Goal: Transaction & Acquisition: Purchase product/service

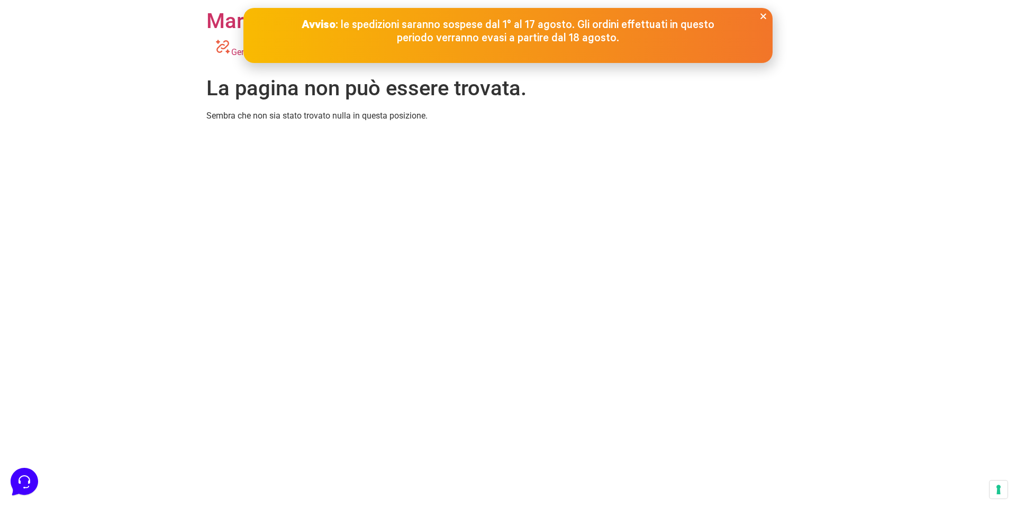
click at [762, 13] on icon "Close" at bounding box center [764, 16] width 8 height 8
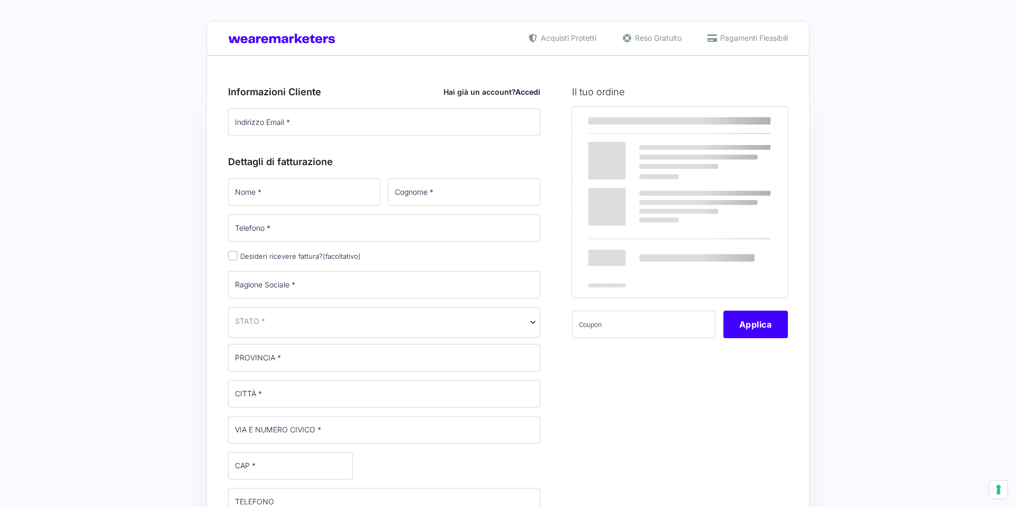
select select
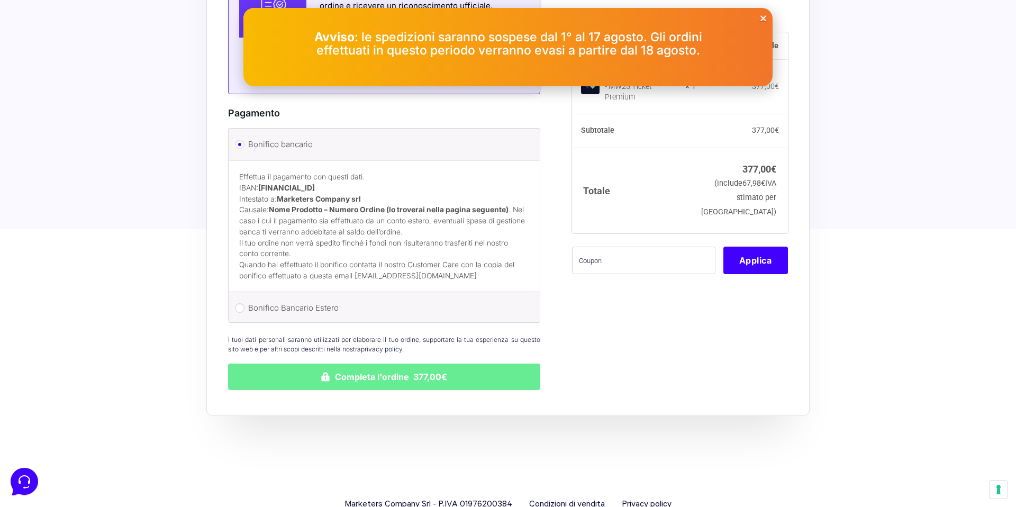
scroll to position [754, 0]
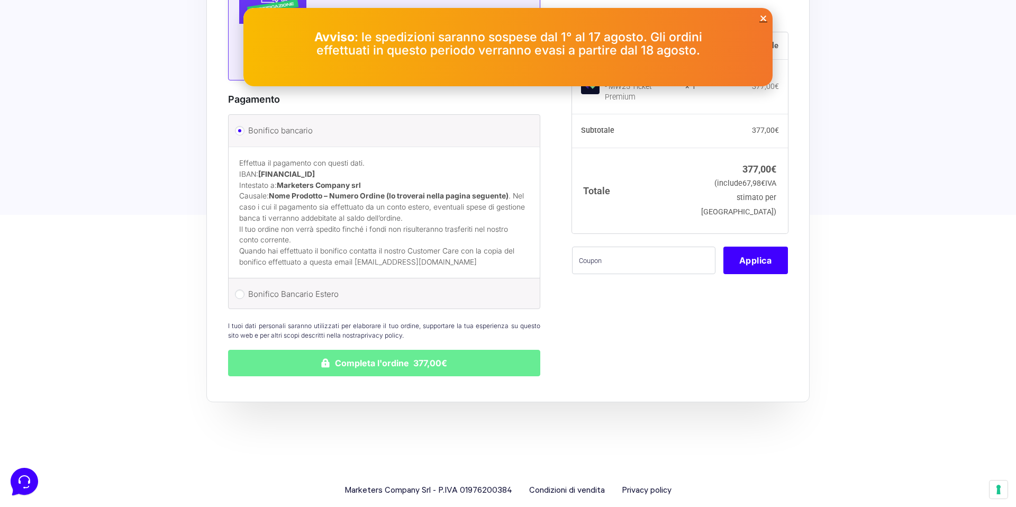
click at [391, 286] on label "Bonifico Bancario Estero" at bounding box center [382, 294] width 268 height 16
click at [245, 290] on input "Bonifico Bancario Estero" at bounding box center [240, 295] width 10 height 10
radio input "true"
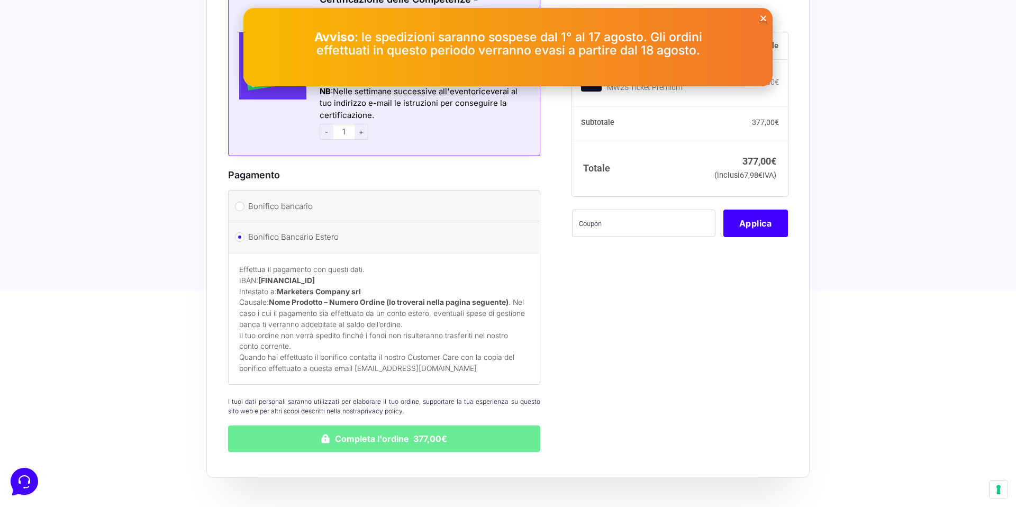
scroll to position [673, 0]
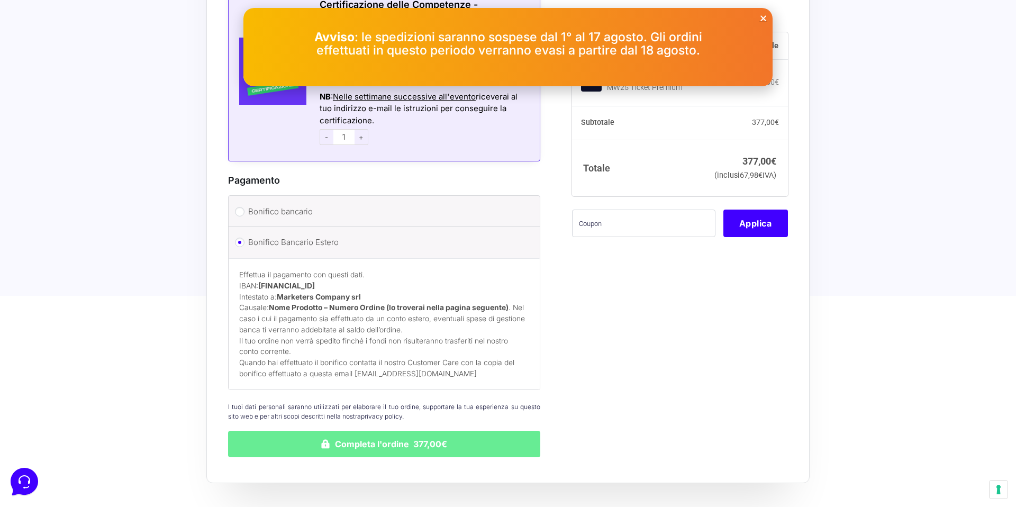
click at [278, 204] on label "Bonifico bancario" at bounding box center [382, 212] width 268 height 16
click at [245, 207] on input "Bonifico bancario" at bounding box center [240, 212] width 10 height 10
radio input "true"
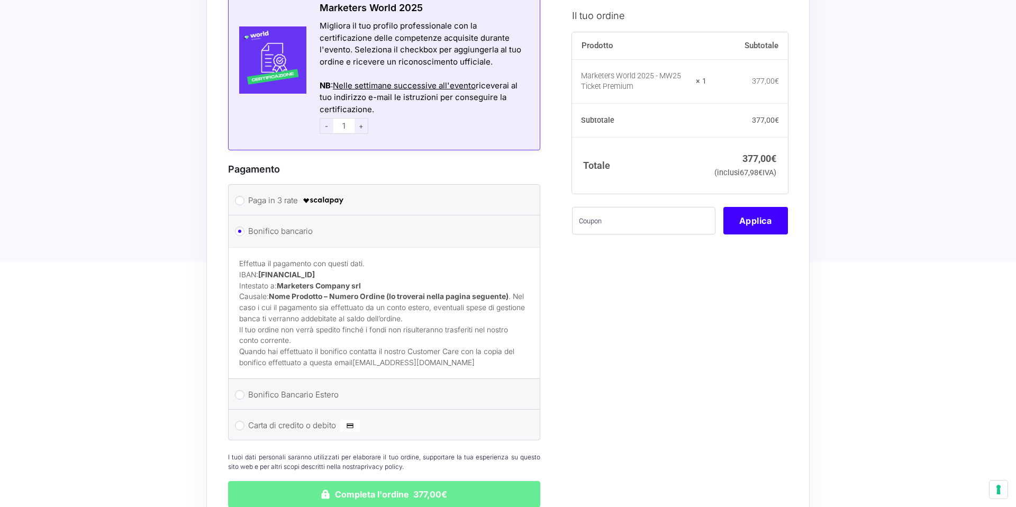
select select
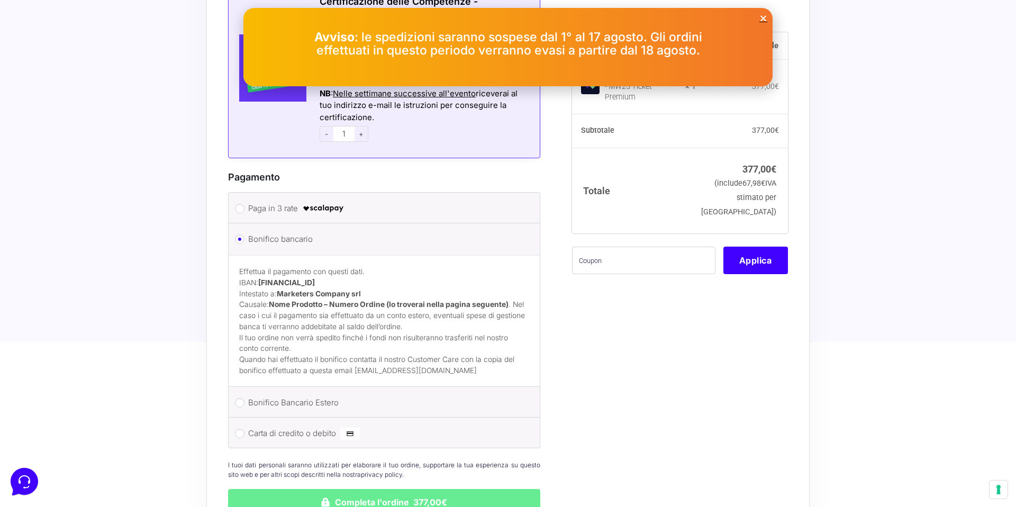
scroll to position [673, 0]
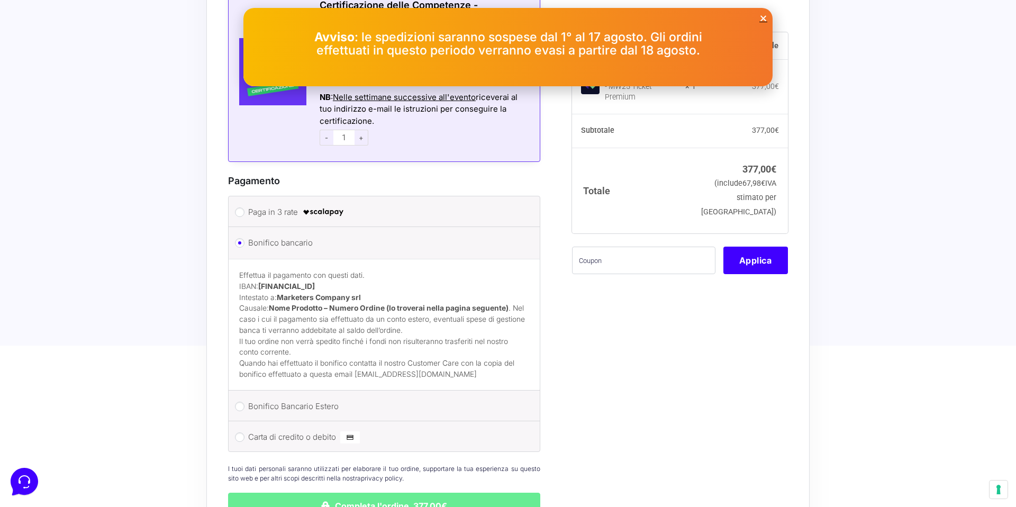
click at [300, 429] on label "Carta di credito o debito" at bounding box center [382, 437] width 268 height 16
click at [245, 433] on input "Carta di credito o debito" at bounding box center [240, 438] width 10 height 10
radio input "true"
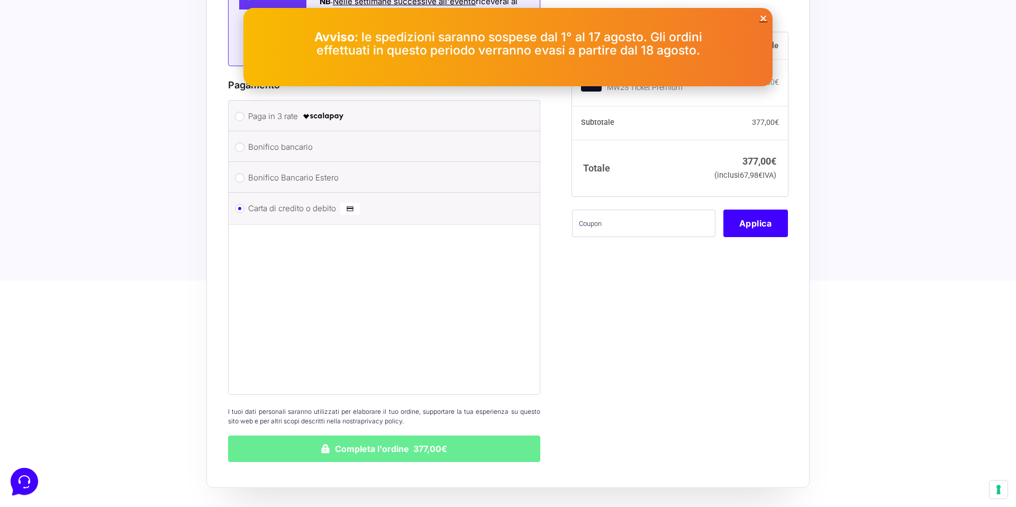
scroll to position [783, 0]
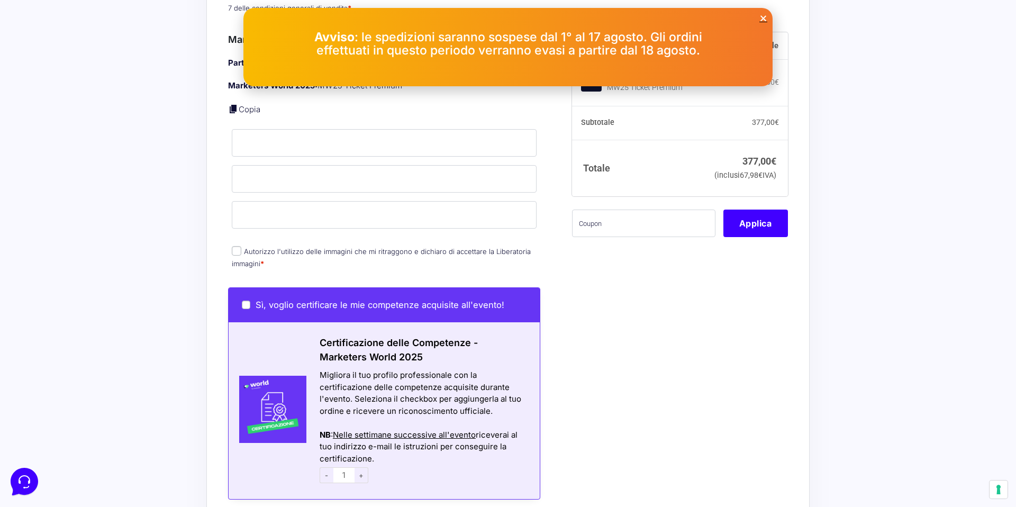
scroll to position [0, 0]
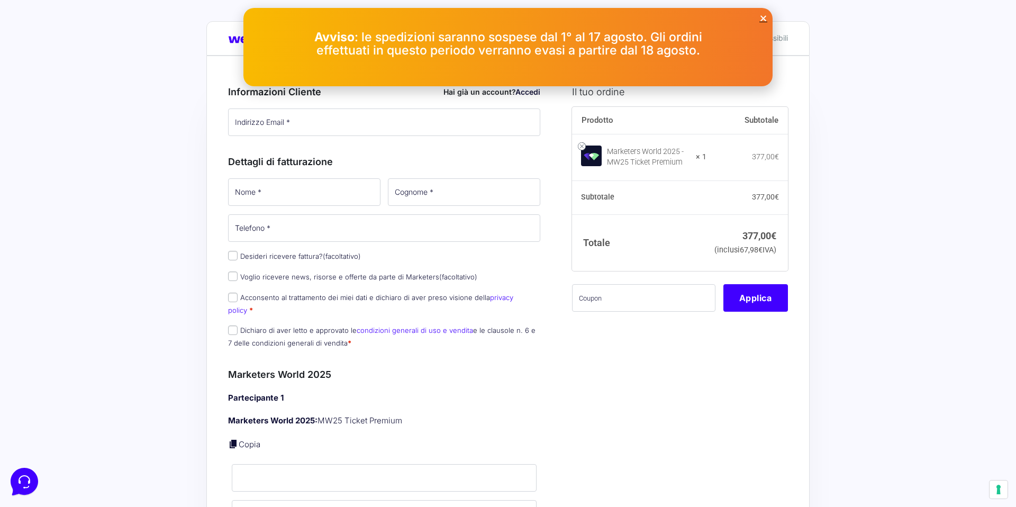
click at [764, 17] on icon "Close" at bounding box center [764, 18] width 8 height 8
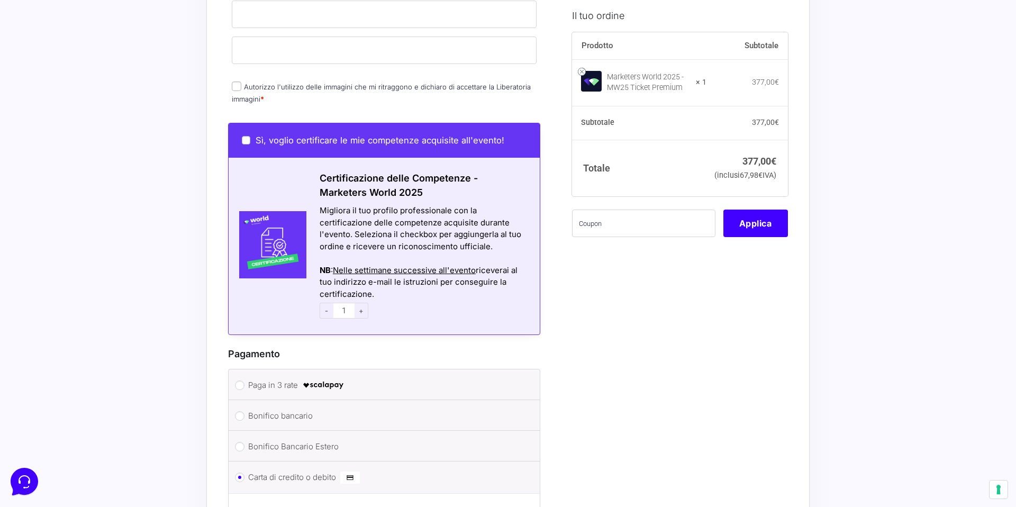
scroll to position [476, 0]
